Goal: Task Accomplishment & Management: Complete application form

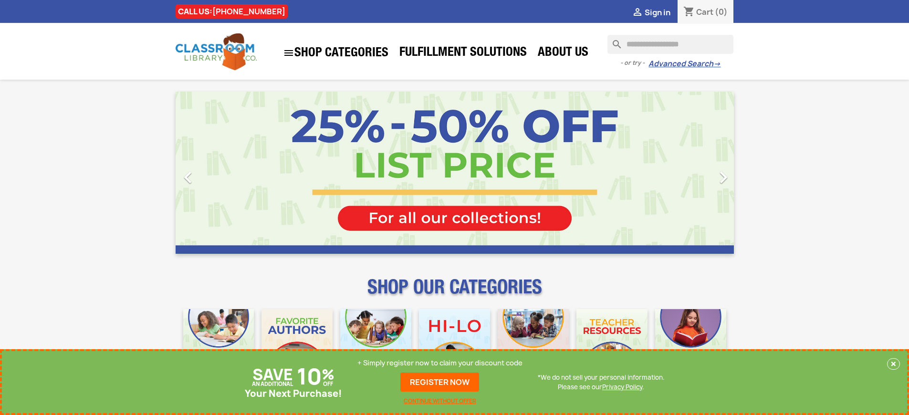
click at [440, 363] on p "+ Simply register now to claim your discount code" at bounding box center [440, 363] width 165 height 10
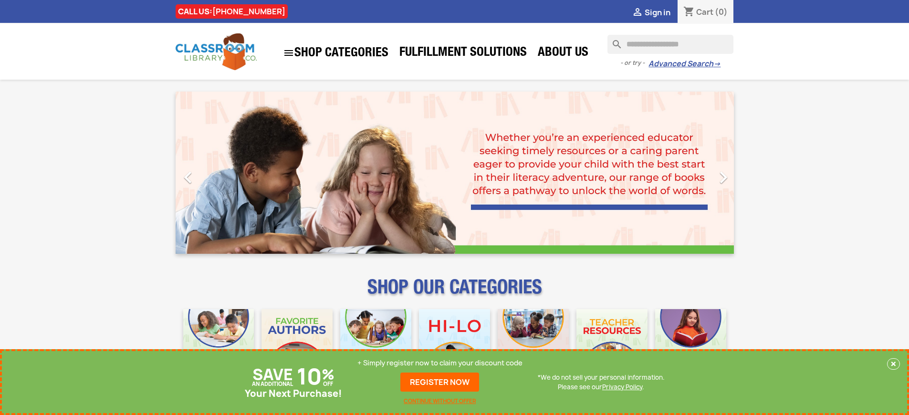
click at [440, 363] on p "+ Simply register now to claim your discount code" at bounding box center [440, 363] width 165 height 10
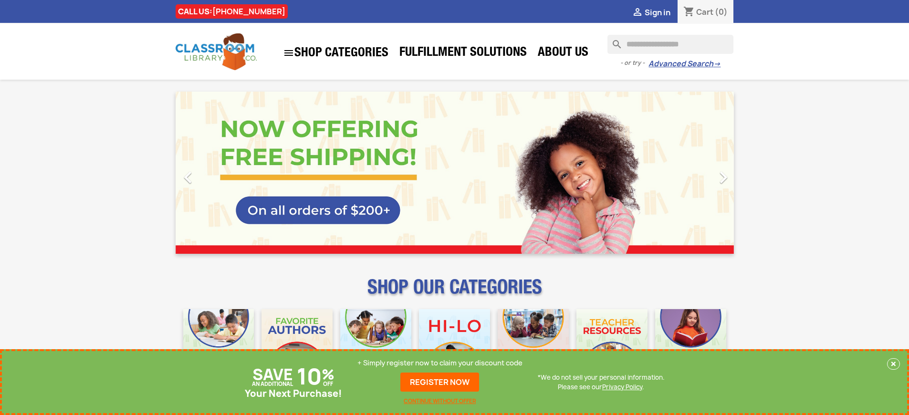
click at [440, 363] on p "+ Simply register now to claim your discount code" at bounding box center [440, 363] width 165 height 10
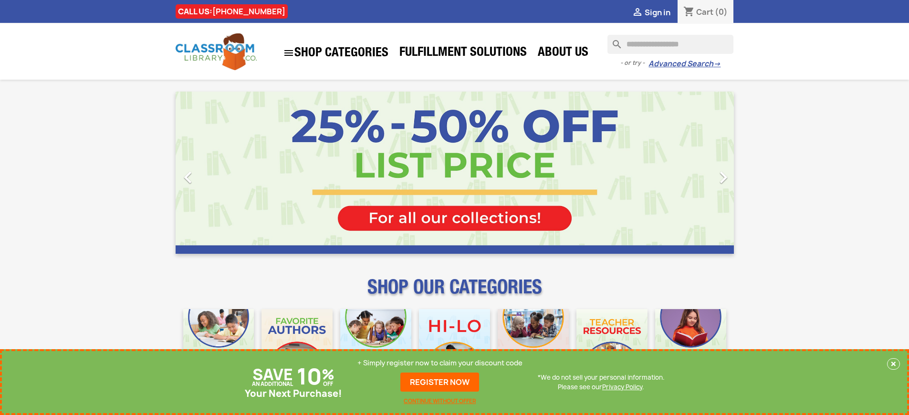
click at [440, 363] on p "+ Simply register now to claim your discount code" at bounding box center [440, 363] width 165 height 10
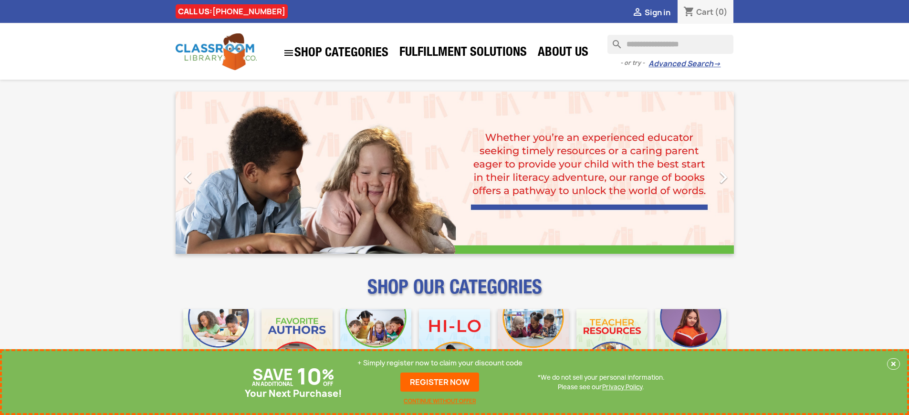
click at [440, 363] on p "+ Simply register now to claim your discount code" at bounding box center [440, 363] width 165 height 10
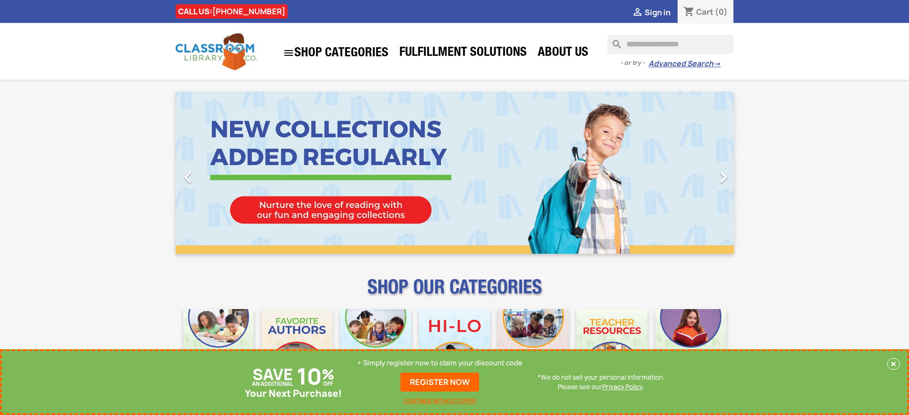
click at [440, 363] on p "+ Simply register now to claim your discount code" at bounding box center [440, 363] width 165 height 10
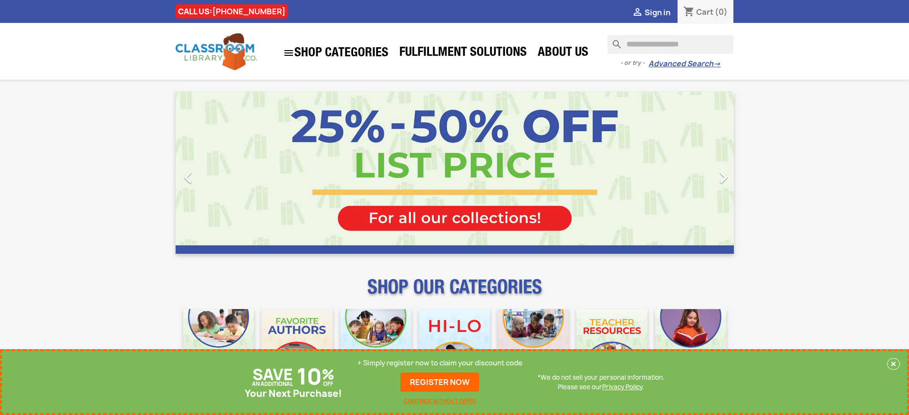
click at [440, 363] on p "+ Simply register now to claim your discount code" at bounding box center [440, 363] width 165 height 10
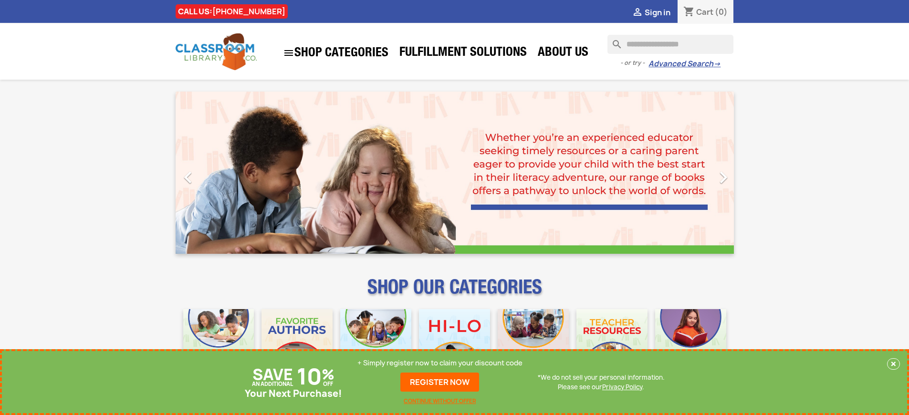
click at [440, 363] on p "+ Simply register now to claim your discount code" at bounding box center [440, 363] width 165 height 10
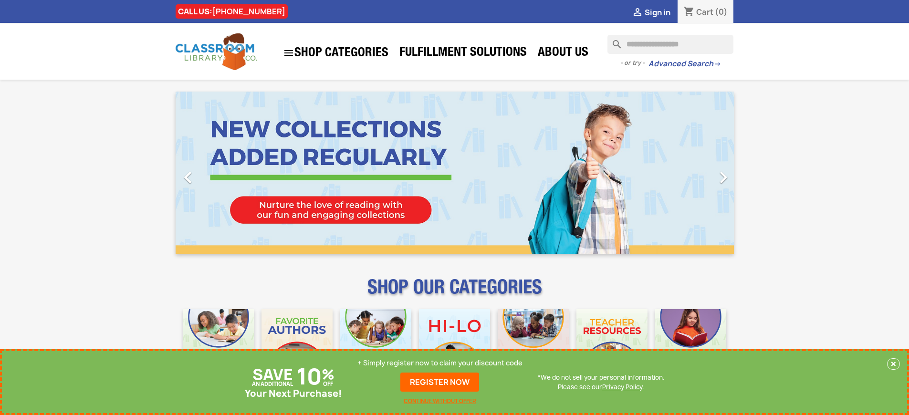
click at [440, 363] on p "+ Simply register now to claim your discount code" at bounding box center [440, 363] width 165 height 10
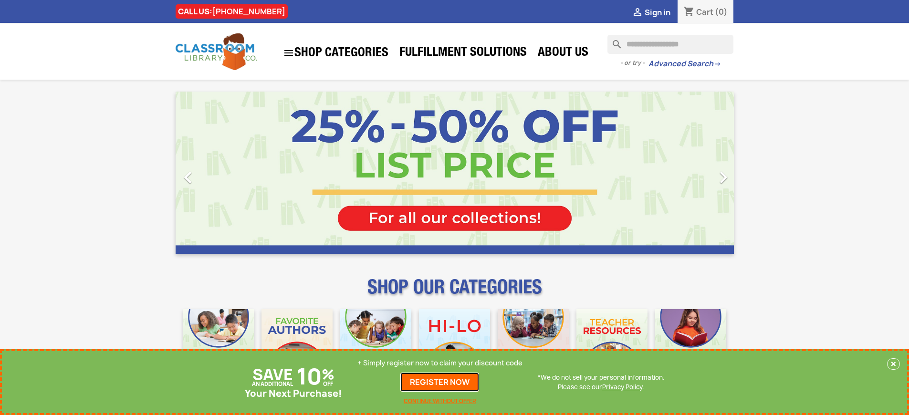
click at [440, 382] on link "REGISTER NOW" at bounding box center [440, 382] width 79 height 19
click at [440, 363] on p "+ Simply register now to claim your discount code" at bounding box center [440, 363] width 165 height 10
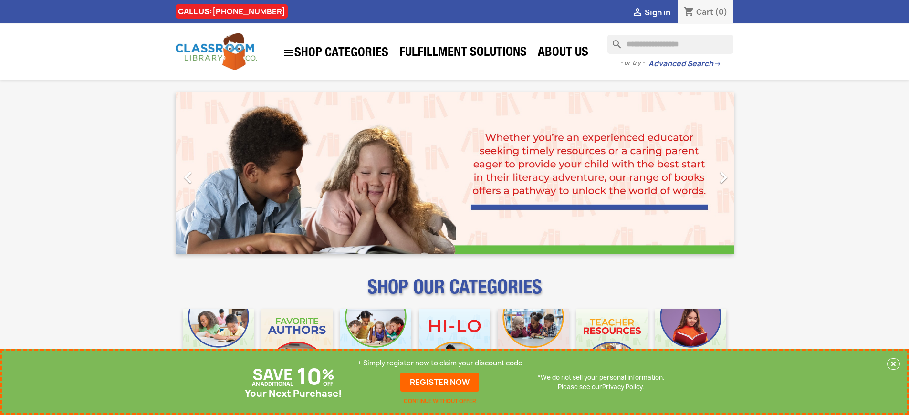
click at [440, 363] on p "+ Simply register now to claim your discount code" at bounding box center [440, 363] width 165 height 10
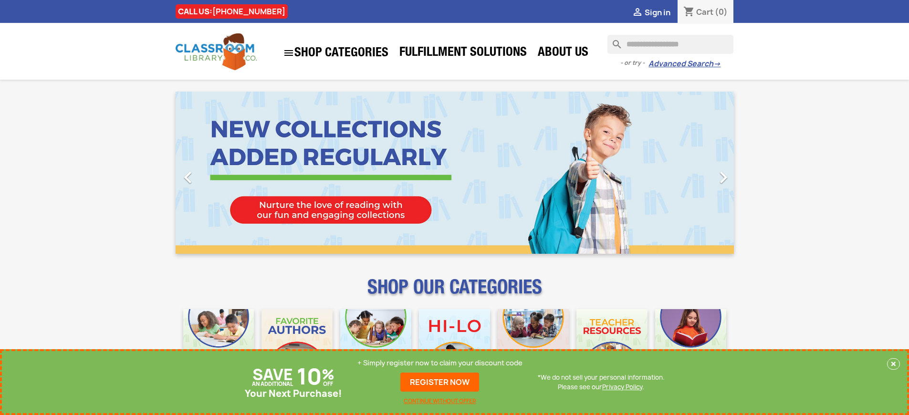
click at [440, 363] on p "+ Simply register now to claim your discount code" at bounding box center [440, 363] width 165 height 10
click at [440, 382] on link "REGISTER NOW" at bounding box center [440, 382] width 79 height 19
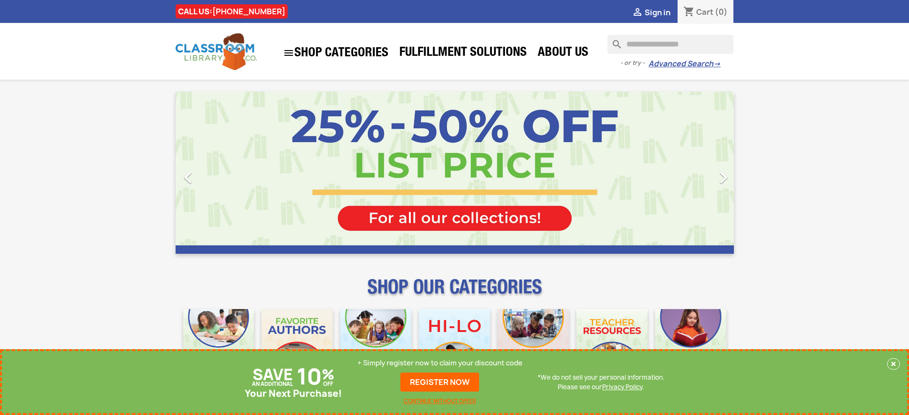
click at [440, 363] on p "+ Simply register now to claim your discount code" at bounding box center [440, 363] width 165 height 10
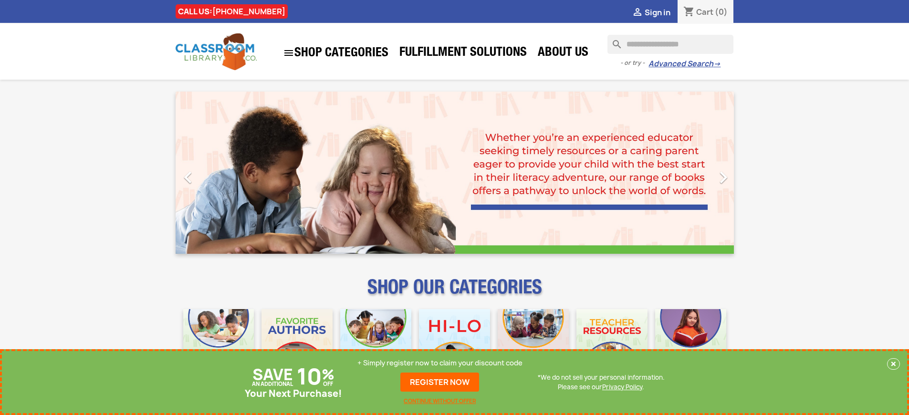
click at [440, 363] on p "+ Simply register now to claim your discount code" at bounding box center [440, 363] width 165 height 10
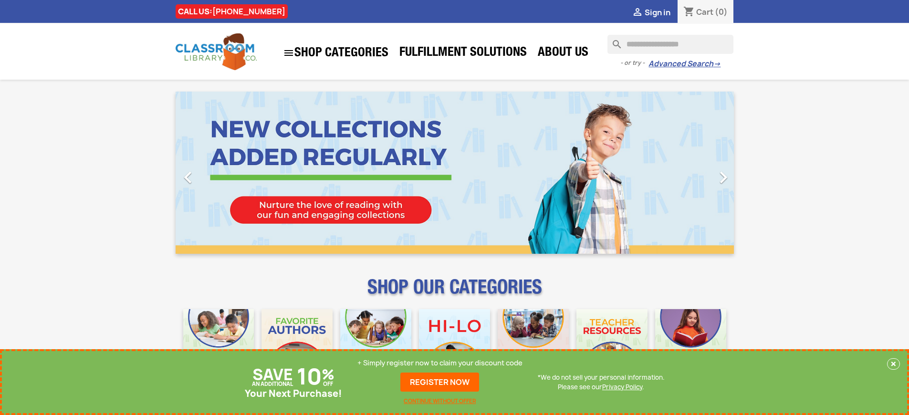
click at [440, 363] on p "+ Simply register now to claim your discount code" at bounding box center [440, 363] width 165 height 10
click at [440, 382] on link "REGISTER NOW" at bounding box center [440, 382] width 79 height 19
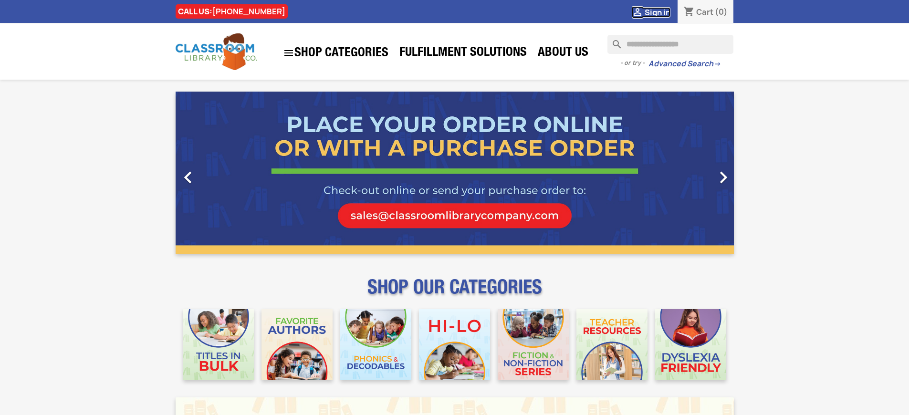
click at [657, 12] on span "Sign in" at bounding box center [658, 12] width 26 height 11
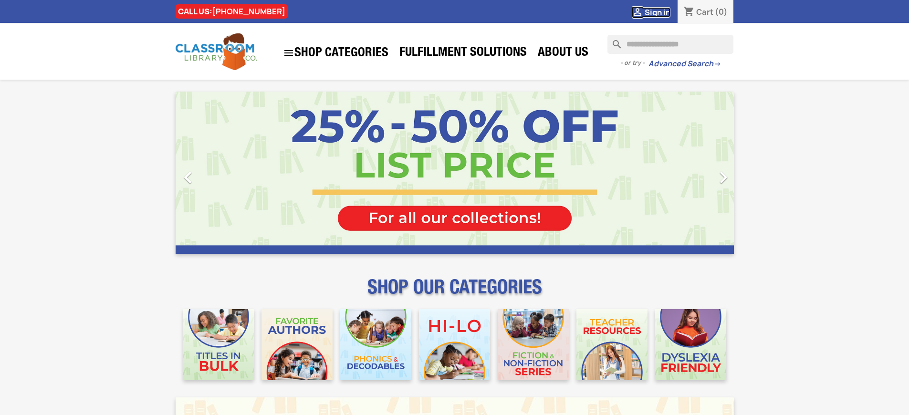
click at [657, 12] on span "Sign in" at bounding box center [658, 12] width 26 height 11
